Goal: Subscribe to service/newsletter

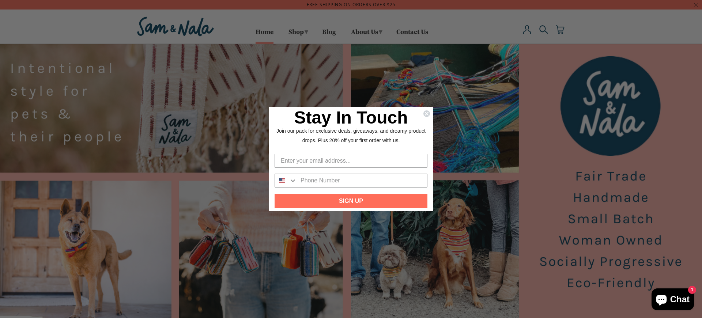
click at [351, 201] on button "SIGN UP" at bounding box center [351, 201] width 153 height 14
click at [351, 159] on input "Enter your email address..." at bounding box center [351, 161] width 153 height 14
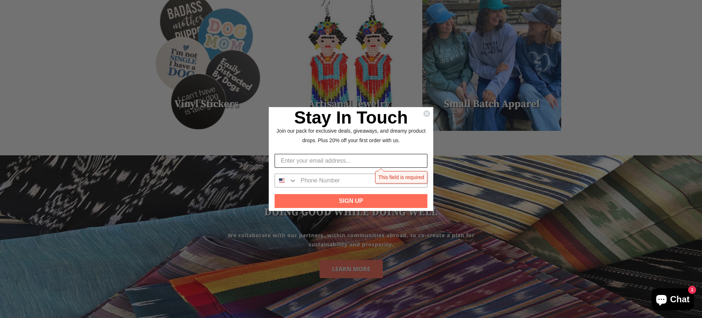
scroll to position [627, 0]
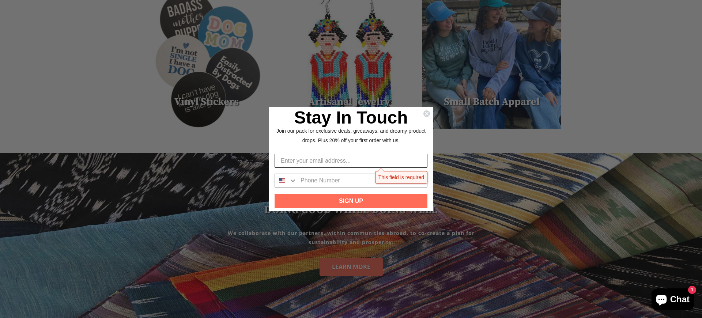
click at [351, 159] on input "Enter your email address..." at bounding box center [351, 161] width 153 height 14
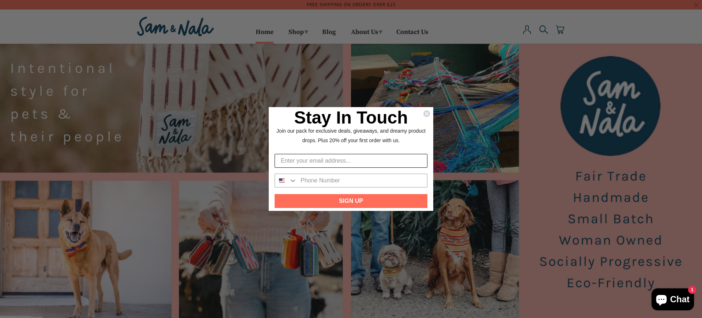
click at [351, 159] on input "Enter your email address..." at bounding box center [351, 161] width 153 height 14
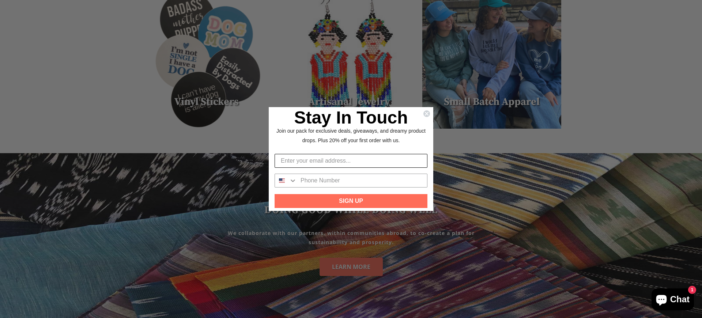
click at [351, 159] on input "Enter your email address..." at bounding box center [351, 161] width 153 height 14
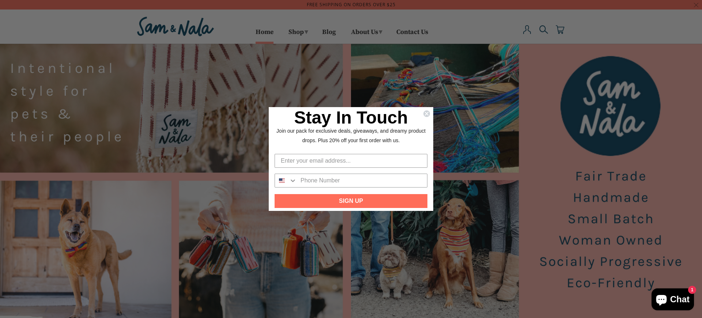
click at [516, 289] on div "Close dialog Stay In Touch Join our pack for exclusive deals, giveaways, and dr…" at bounding box center [351, 159] width 702 height 318
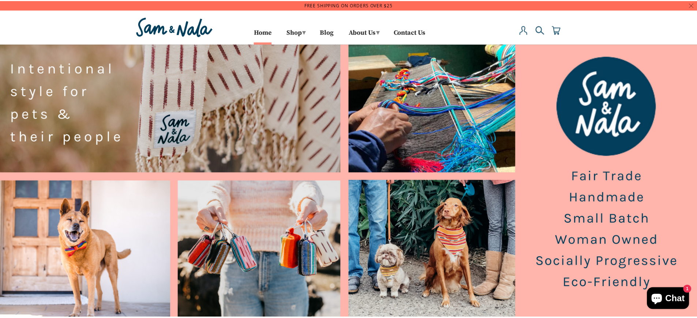
scroll to position [680, 0]
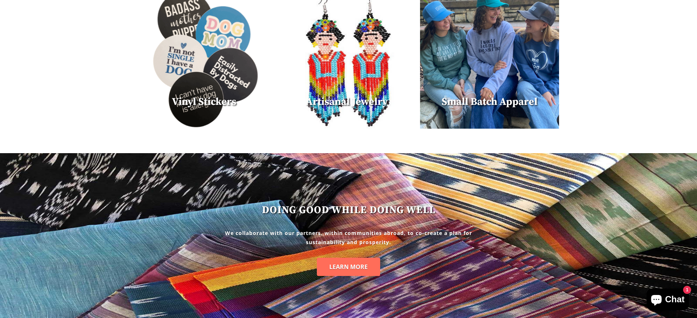
scroll to position [627, 0]
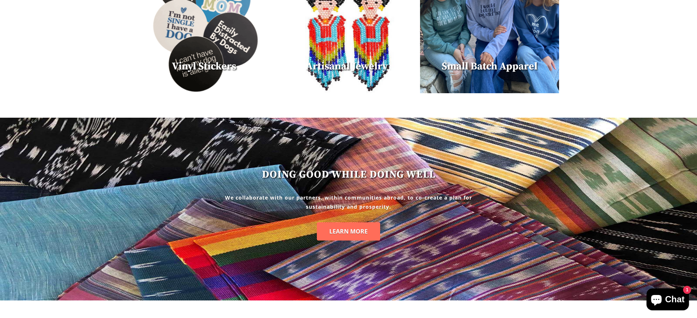
scroll to position [680, 0]
